Goal: Information Seeking & Learning: Learn about a topic

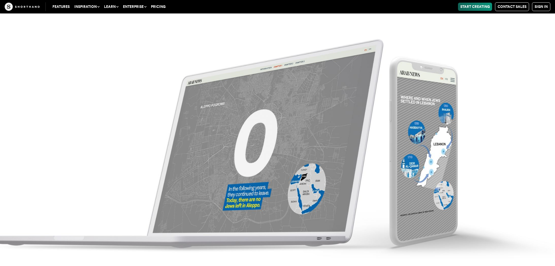
scroll to position [4163, 0]
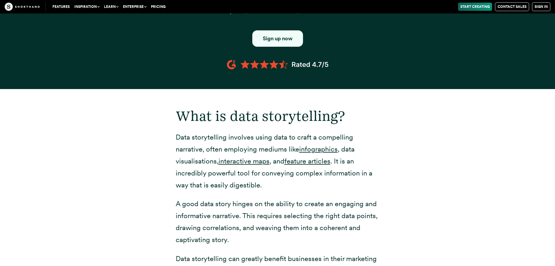
scroll to position [702, 0]
